Goal: Find specific page/section: Find specific page/section

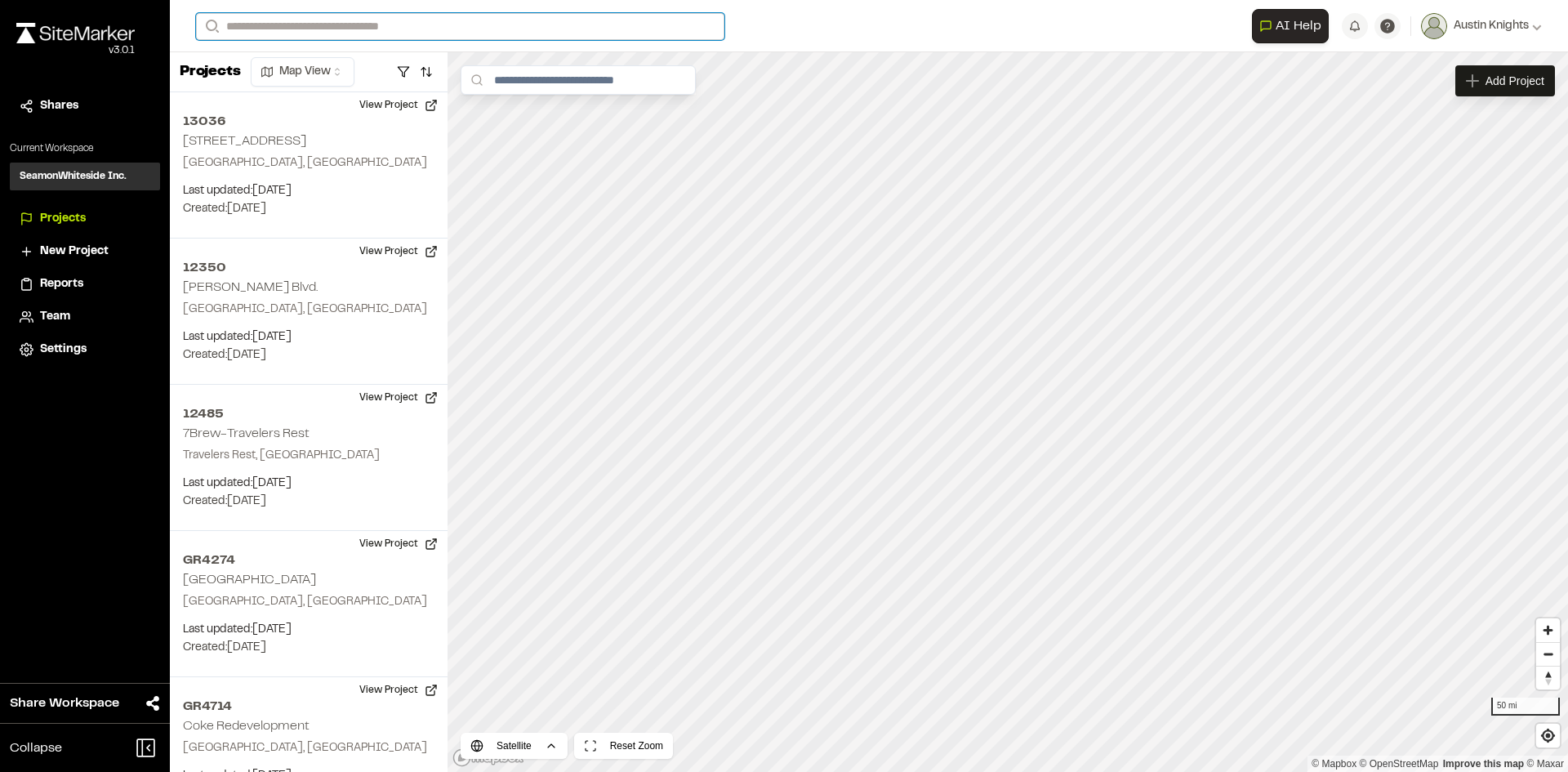
click at [347, 25] on input "Search" at bounding box center [459, 26] width 529 height 27
type input "*****"
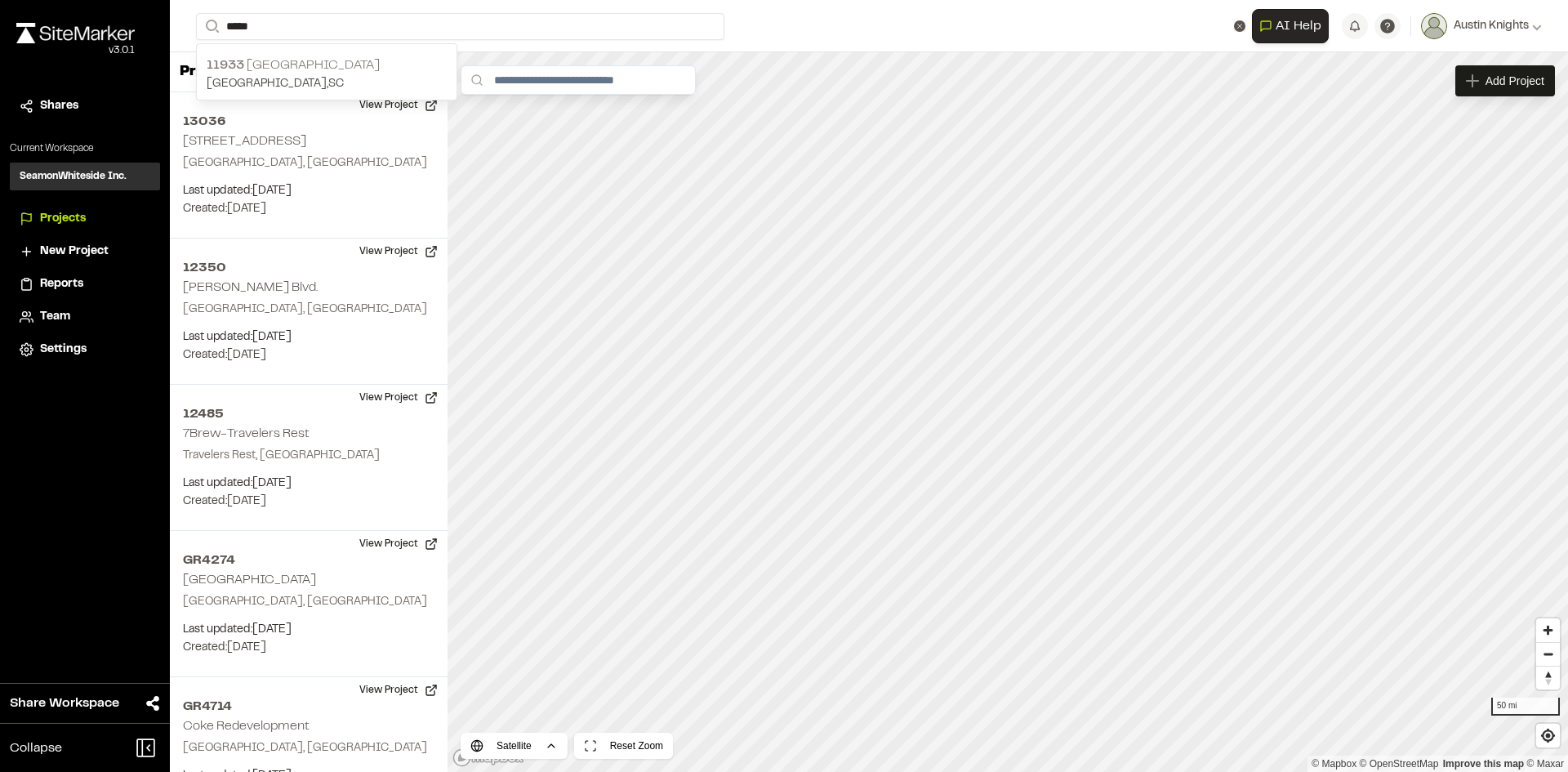
click at [281, 68] on p "[GEOGRAPHIC_DATA]" at bounding box center [326, 65] width 240 height 19
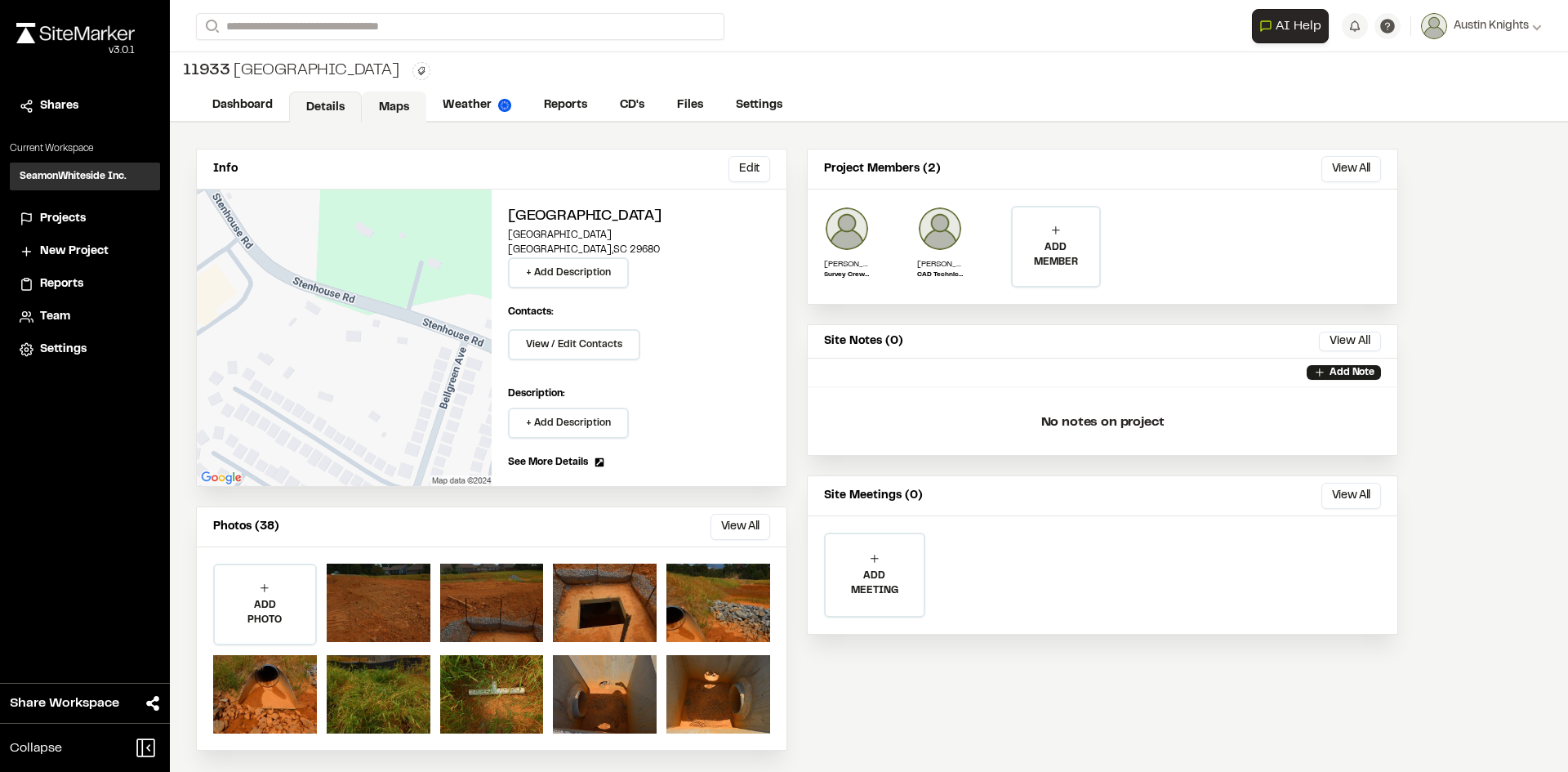
click at [398, 110] on link "Maps" at bounding box center [394, 107] width 64 height 31
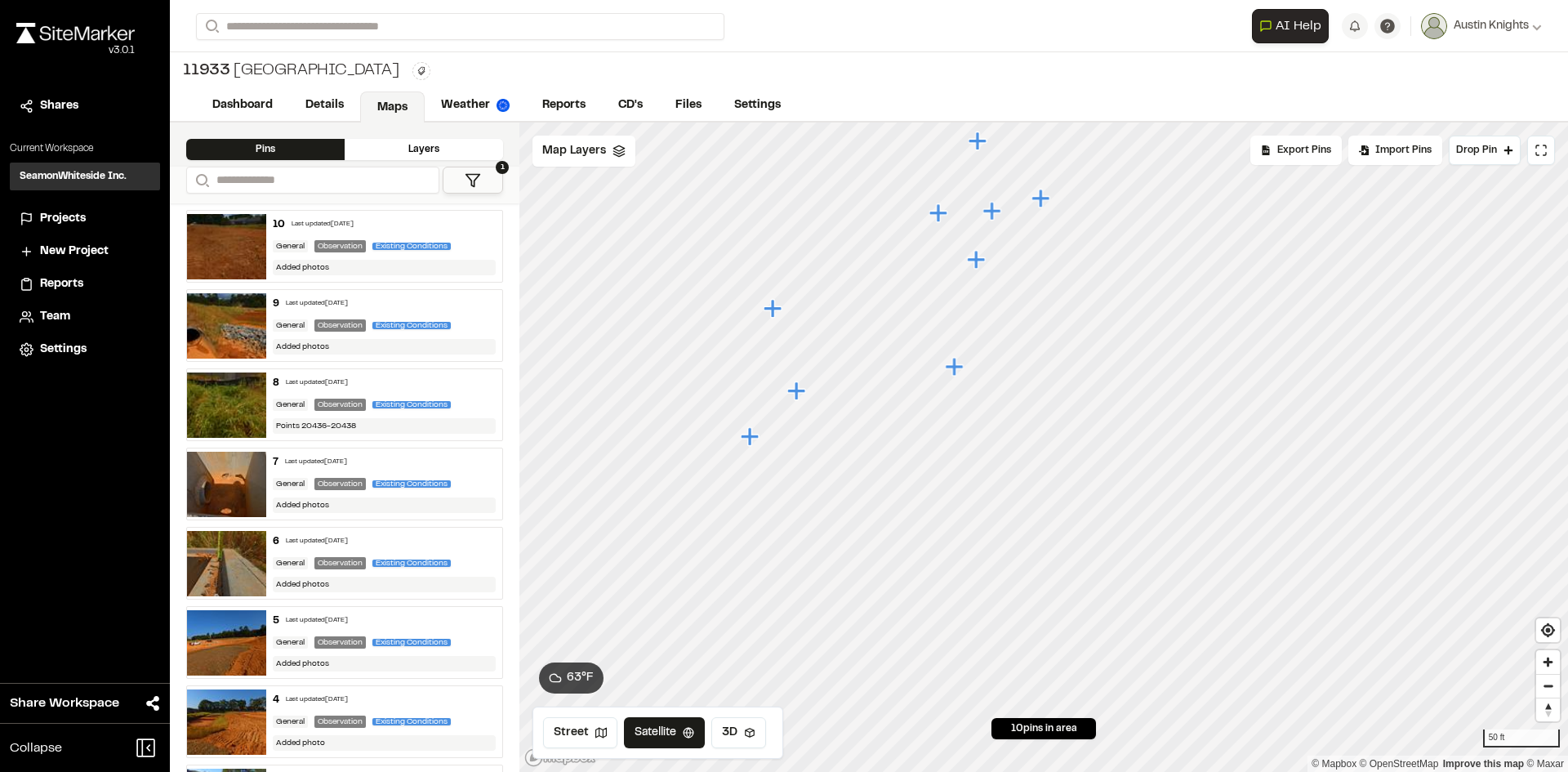
drag, startPoint x: 949, startPoint y: 356, endPoint x: 973, endPoint y: 631, distance: 276.0
click at [966, 378] on icon "Map marker" at bounding box center [956, 367] width 21 height 21
drag, startPoint x: 1022, startPoint y: 508, endPoint x: 1124, endPoint y: 567, distance: 117.8
click at [1127, 569] on icon "Map marker" at bounding box center [1120, 574] width 21 height 21
click at [994, 278] on icon "Map marker" at bounding box center [990, 280] width 18 height 18
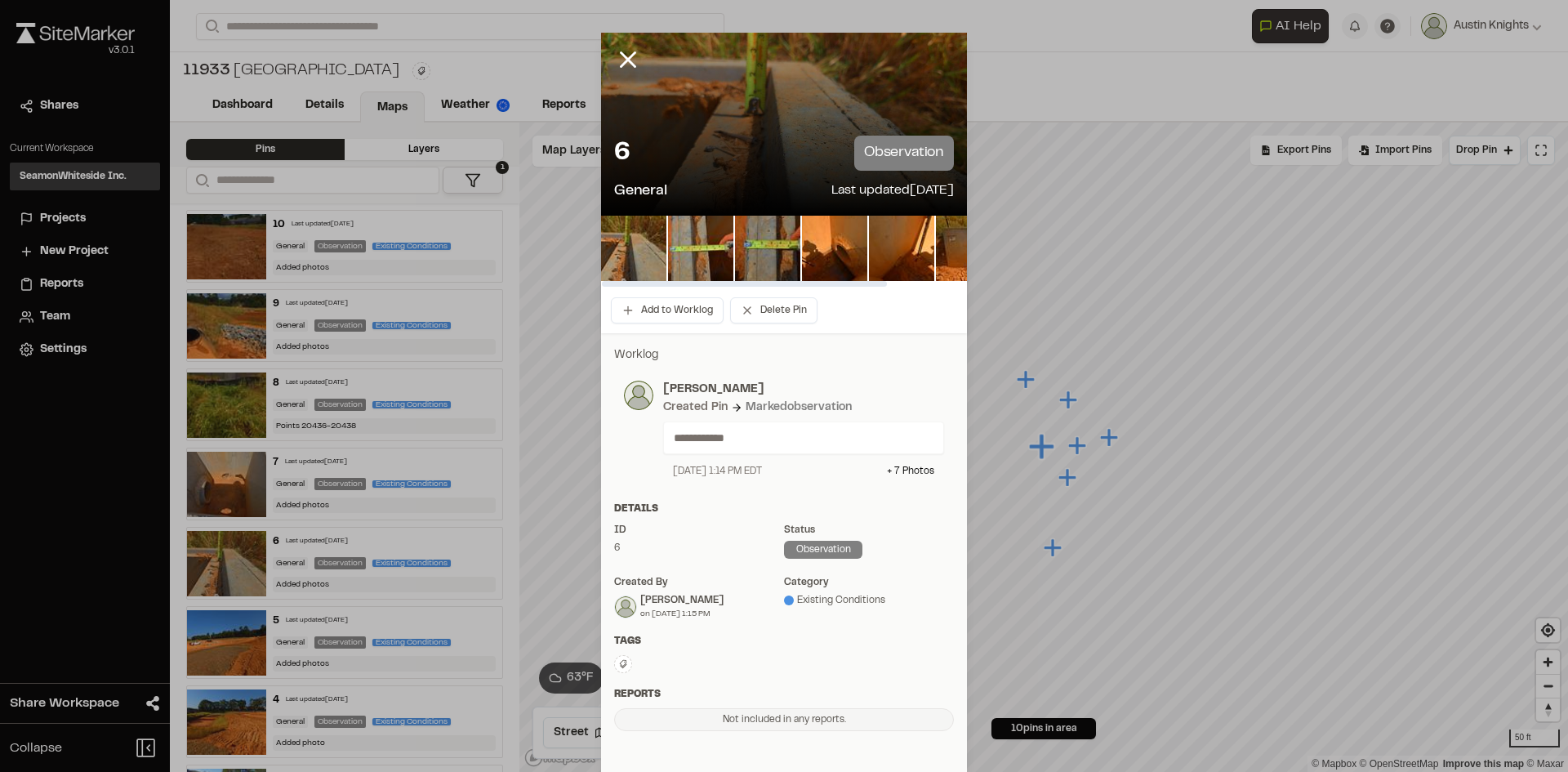
click at [710, 154] on div "6 observation" at bounding box center [784, 153] width 340 height 35
click at [657, 239] on img at bounding box center [633, 247] width 65 height 65
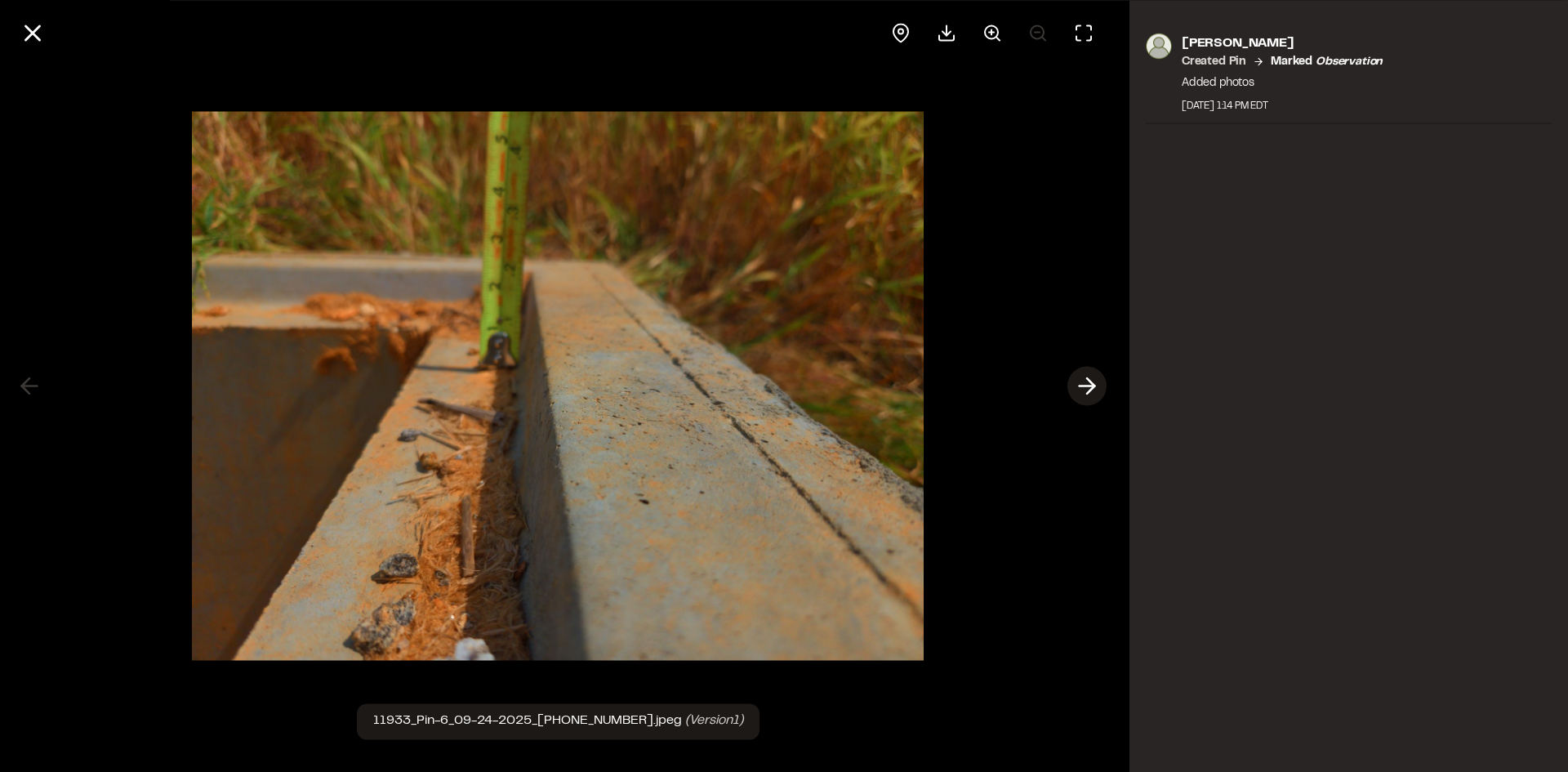
click at [1087, 389] on icon at bounding box center [1086, 386] width 26 height 28
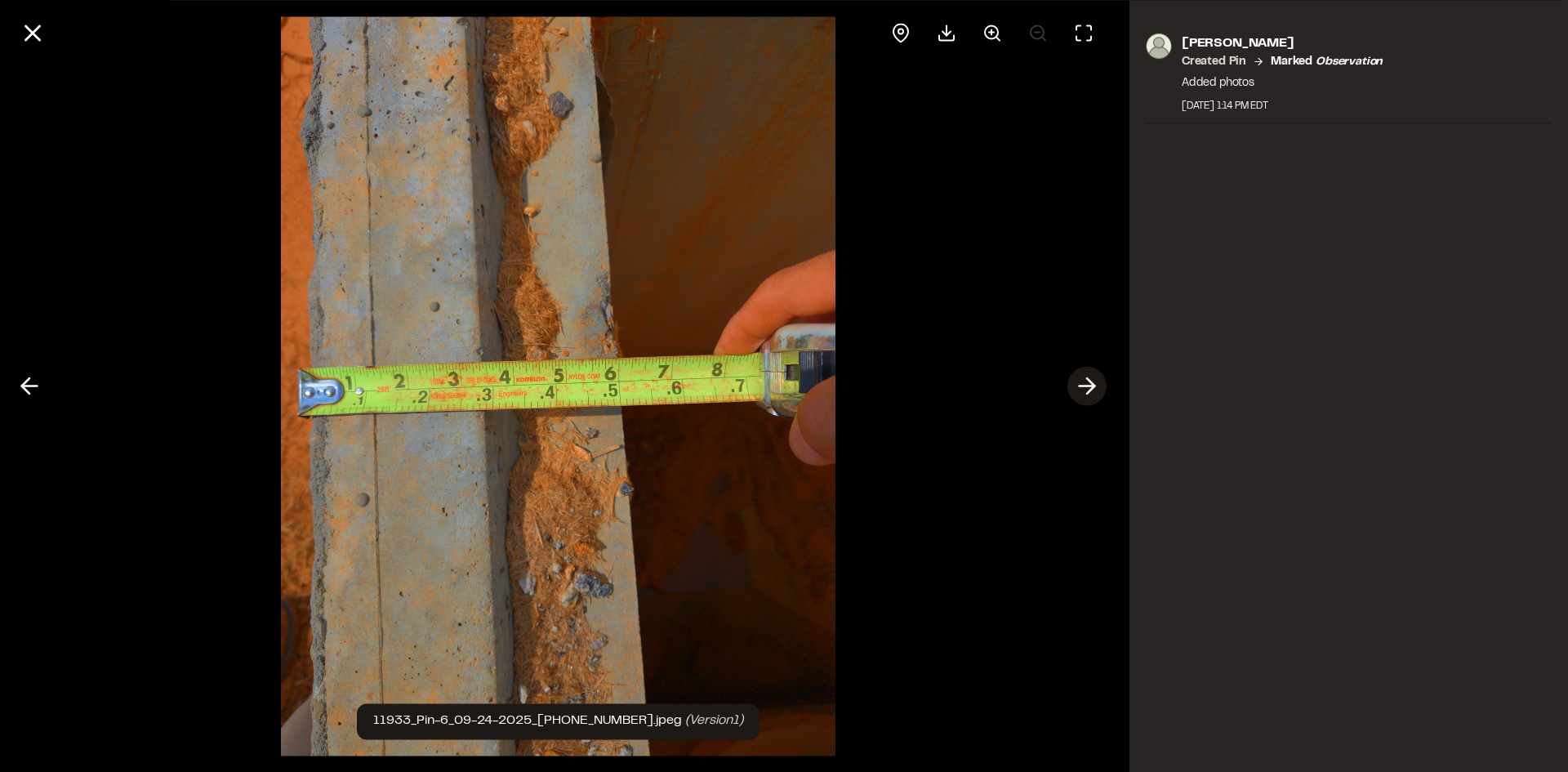
click at [1087, 389] on icon at bounding box center [1086, 386] width 26 height 28
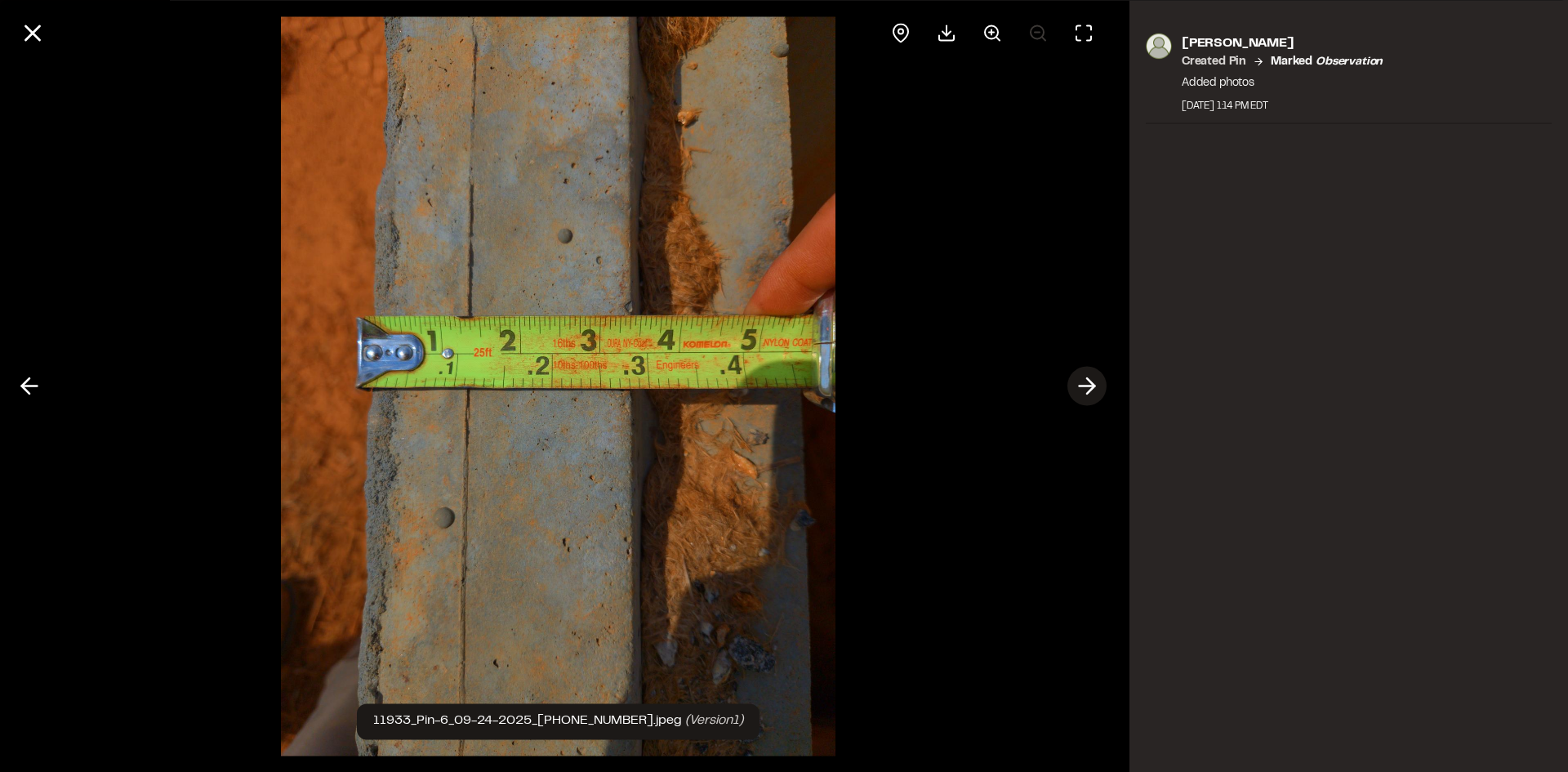
click at [1087, 389] on icon at bounding box center [1086, 386] width 26 height 28
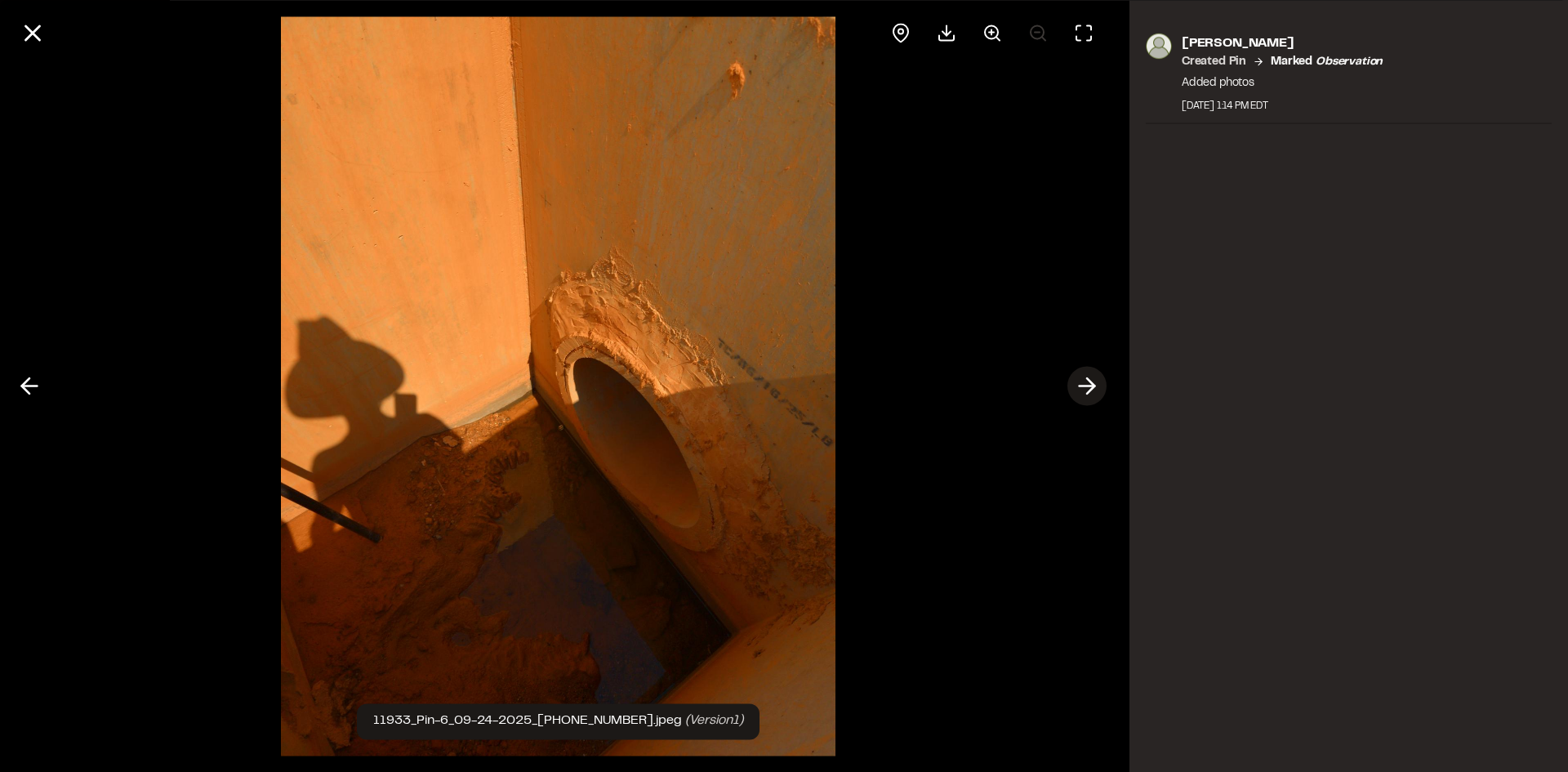
click at [1087, 391] on icon at bounding box center [1086, 386] width 26 height 28
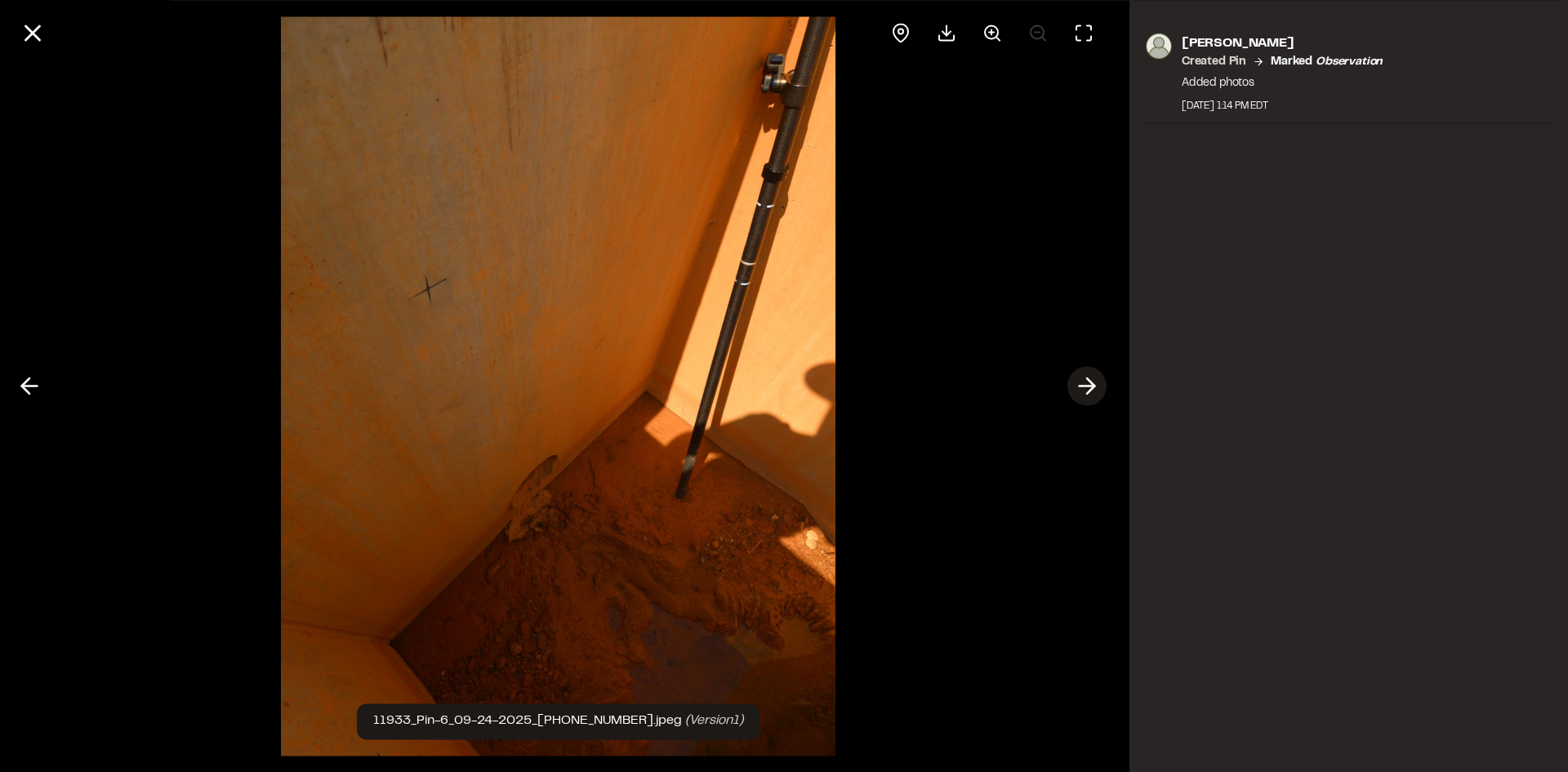
click at [1087, 391] on icon at bounding box center [1086, 386] width 26 height 28
